Goal: Task Accomplishment & Management: Use online tool/utility

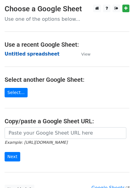
click at [32, 55] on strong "Untitled spreadsheet" at bounding box center [32, 54] width 55 height 6
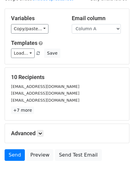
scroll to position [49, 0]
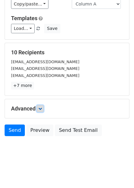
click at [42, 108] on icon at bounding box center [40, 109] width 4 height 4
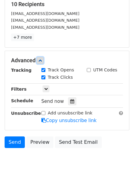
scroll to position [106, 0]
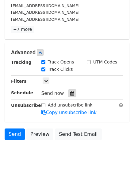
click at [70, 94] on icon at bounding box center [72, 93] width 4 height 4
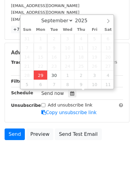
type input "2025-09-29 12:00"
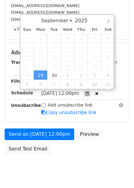
scroll to position [0, 0]
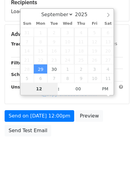
type input "4"
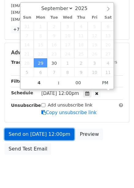
type input "2025-09-29 16:00"
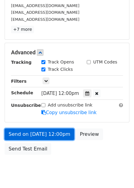
click at [56, 130] on link "Send on Sep 29 at 12:00pm" at bounding box center [39, 135] width 69 height 12
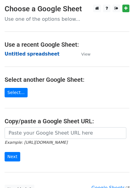
click at [37, 56] on strong "Untitled spreadsheet" at bounding box center [32, 54] width 55 height 6
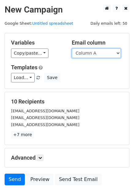
click at [89, 56] on select "Column A Column B Column C Column D Column E Column F" at bounding box center [96, 53] width 49 height 9
select select "Column B"
click at [72, 49] on select "Column A Column B Column C Column D Column E Column F" at bounding box center [96, 53] width 49 height 9
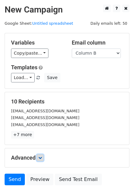
click at [42, 157] on icon at bounding box center [40, 158] width 4 height 4
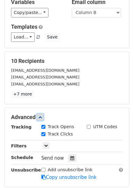
scroll to position [92, 0]
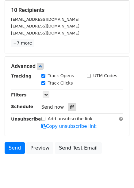
click at [68, 104] on div at bounding box center [72, 107] width 8 height 8
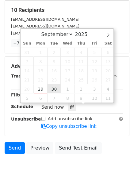
type input "2025-09-30 12:00"
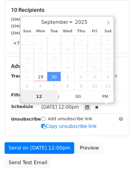
type input "5"
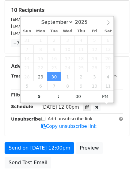
type input "2025-09-30 17:00"
click at [105, 159] on div "Send on Sep 30 at 12:00pm Preview Send Test Email" at bounding box center [67, 157] width 134 height 29
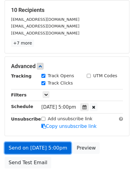
click at [62, 152] on link "Send on Sep 30 at 5:00pm" at bounding box center [38, 149] width 66 height 12
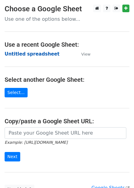
click at [35, 55] on strong "Untitled spreadsheet" at bounding box center [32, 54] width 55 height 6
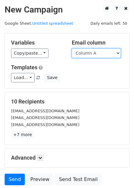
drag, startPoint x: 93, startPoint y: 50, endPoint x: 93, endPoint y: 54, distance: 4.0
click at [93, 50] on select "Column A Column B Column C Column D Column E Column F" at bounding box center [96, 53] width 49 height 9
select select "Column C"
click at [72, 49] on select "Column A Column B Column C Column D Column E Column F" at bounding box center [96, 53] width 49 height 9
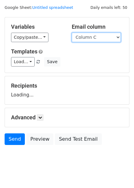
scroll to position [25, 0]
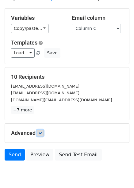
click at [39, 136] on link at bounding box center [40, 133] width 7 height 7
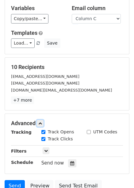
scroll to position [97, 0]
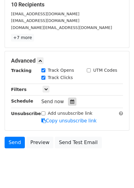
click at [70, 103] on icon at bounding box center [72, 102] width 4 height 4
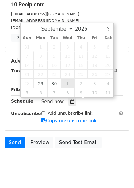
type input "2025-10-01 12:00"
select select "9"
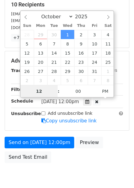
scroll to position [0, 0]
type input "6"
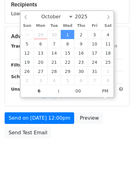
type input "2025-10-01 18:00"
click at [109, 152] on body "New Campaign Daily emails left: 50 Google Sheet: Untitled spreadsheet Variables…" at bounding box center [67, 36] width 134 height 259
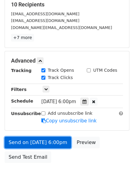
drag, startPoint x: 47, startPoint y: 142, endPoint x: 55, endPoint y: 146, distance: 8.5
click at [47, 143] on link "Send on Oct 1 at 6:00pm" at bounding box center [38, 143] width 66 height 12
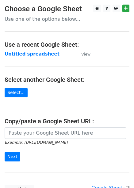
click at [39, 57] on strong "Untitled spreadsheet" at bounding box center [32, 54] width 55 height 6
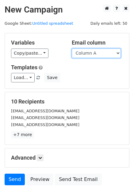
click at [105, 52] on select "Column A Column B Column C Column D Column E Column F" at bounding box center [96, 53] width 49 height 9
select select "Column D"
click at [72, 49] on select "Column A Column B Column C Column D Column E Column F" at bounding box center [96, 53] width 49 height 9
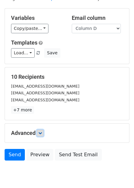
click at [42, 132] on icon at bounding box center [40, 134] width 4 height 4
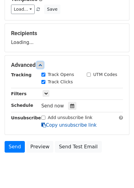
scroll to position [69, 0]
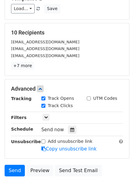
click at [71, 105] on div "Track Clicks" at bounding box center [59, 106] width 45 height 7
click at [69, 133] on div at bounding box center [72, 130] width 8 height 8
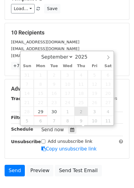
type input "[DATE] 12:00"
select select "9"
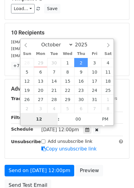
type input "7"
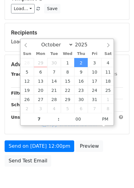
type input "2025-10-02 19:00"
click at [107, 141] on div "Send on Oct 2 at 12:00pm Preview Send Test Email" at bounding box center [67, 155] width 134 height 29
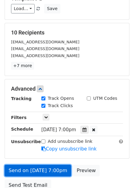
click at [49, 173] on link "Send on Oct 2 at 7:00pm" at bounding box center [38, 171] width 66 height 12
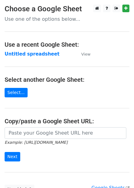
drag, startPoint x: 15, startPoint y: 52, endPoint x: 2, endPoint y: 76, distance: 27.6
click at [15, 52] on strong "Untitled spreadsheet" at bounding box center [32, 54] width 55 height 6
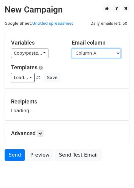
click at [114, 54] on select "Column A Column B Column C Column D Column E Column F" at bounding box center [96, 53] width 49 height 9
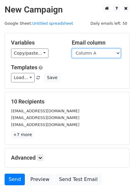
select select "Column E"
click at [72, 49] on select "Column A Column B Column C Column D Column E Column F" at bounding box center [96, 53] width 49 height 9
click at [42, 154] on div "Advanced Tracking Track Opens UTM Codes Track Clicks Filters Only include sprea…" at bounding box center [67, 158] width 124 height 19
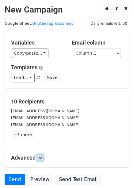
click at [42, 156] on icon at bounding box center [40, 158] width 4 height 4
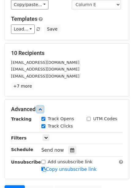
scroll to position [92, 0]
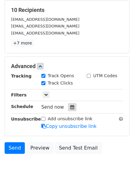
click at [71, 104] on div at bounding box center [72, 107] width 8 height 8
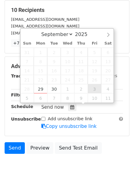
type input "2025-10-03 12:00"
select select "9"
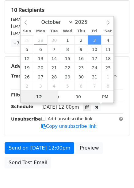
scroll to position [0, 0]
type input "8"
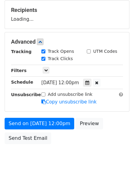
type input "2025-10-03 20:00"
click at [107, 132] on div "Send on Oct 3 at 12:00pm Preview Send Test Email" at bounding box center [67, 132] width 134 height 29
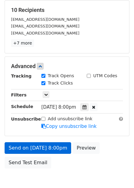
click at [56, 145] on div "Send on Oct 3 at 8:00pm Preview Send Test Email" at bounding box center [67, 157] width 134 height 29
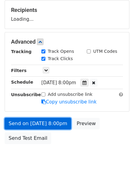
click at [57, 121] on link "Send on Oct 3 at 8:00pm" at bounding box center [38, 124] width 66 height 12
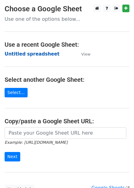
click at [28, 53] on strong "Untitled spreadsheet" at bounding box center [32, 54] width 55 height 6
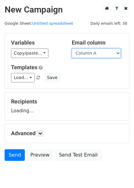
click at [87, 55] on select "Column A Column B Column C Column D Column E Column F" at bounding box center [96, 53] width 49 height 9
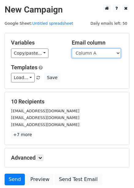
click at [98, 51] on select "Column A Column B Column C Column D Column E Column F" at bounding box center [96, 53] width 49 height 9
select select "Column F"
click at [72, 49] on select "Column A Column B Column C Column D Column E Column F" at bounding box center [96, 53] width 49 height 9
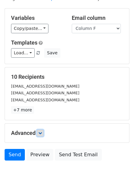
click at [40, 132] on icon at bounding box center [40, 134] width 4 height 4
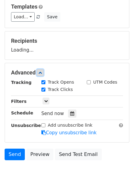
scroll to position [61, 0]
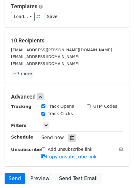
click at [70, 138] on icon at bounding box center [72, 138] width 4 height 4
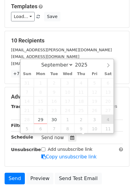
type input "[DATE] 12:00"
select select "9"
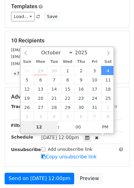
type input "9"
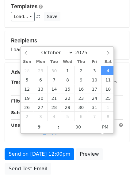
type input "[DATE] 21:00"
click at [110, 149] on div "Send on [DATE] 12:00pm Preview Send Test Email" at bounding box center [67, 163] width 134 height 29
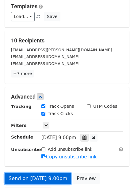
click at [40, 176] on link "Send on [DATE] 9:00pm" at bounding box center [38, 179] width 66 height 12
